Goal: Information Seeking & Learning: Learn about a topic

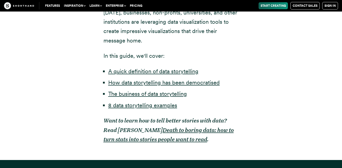
scroll to position [358, 0]
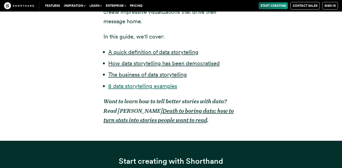
click at [142, 88] on link "8 data storytelling examples" at bounding box center [142, 86] width 69 height 7
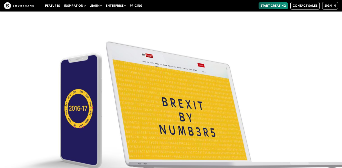
scroll to position [1973, 0]
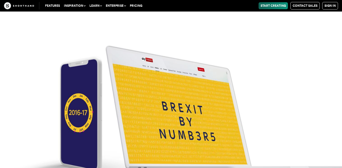
click at [162, 99] on img at bounding box center [171, 103] width 342 height 168
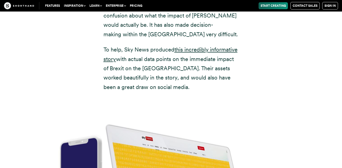
scroll to position [1847, 0]
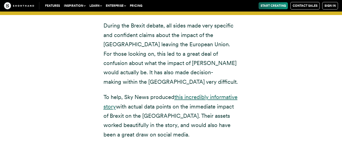
click at [201, 94] on link "this incredibly informative story" at bounding box center [170, 102] width 134 height 16
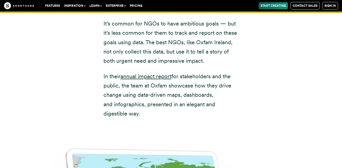
scroll to position [2380, 0]
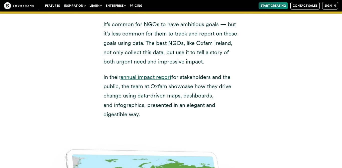
click at [153, 74] on link "annual impact report" at bounding box center [146, 77] width 51 height 7
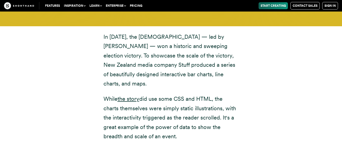
scroll to position [3391, 0]
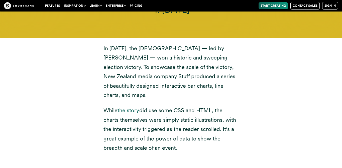
click at [136, 107] on link "the story" at bounding box center [129, 110] width 22 height 7
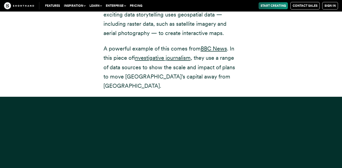
scroll to position [3960, 0]
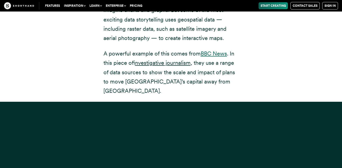
click at [207, 50] on link "BBC News" at bounding box center [214, 53] width 26 height 7
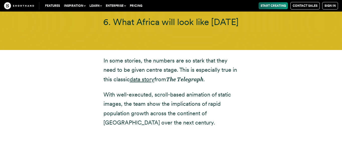
scroll to position [4241, 0]
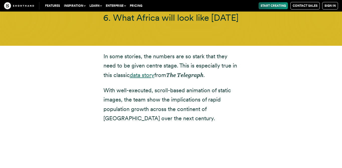
click at [145, 72] on link "data story" at bounding box center [142, 75] width 25 height 7
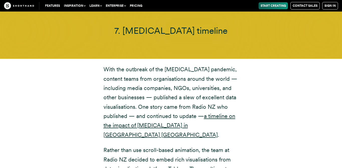
scroll to position [4712, 0]
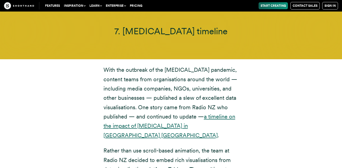
click at [214, 114] on link "a timeline on the impact of [MEDICAL_DATA] in [GEOGRAPHIC_DATA] [GEOGRAPHIC_DAT…" at bounding box center [169, 126] width 132 height 25
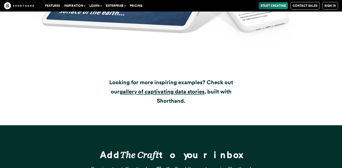
scroll to position [5715, 0]
